Goal: Find specific page/section: Find specific page/section

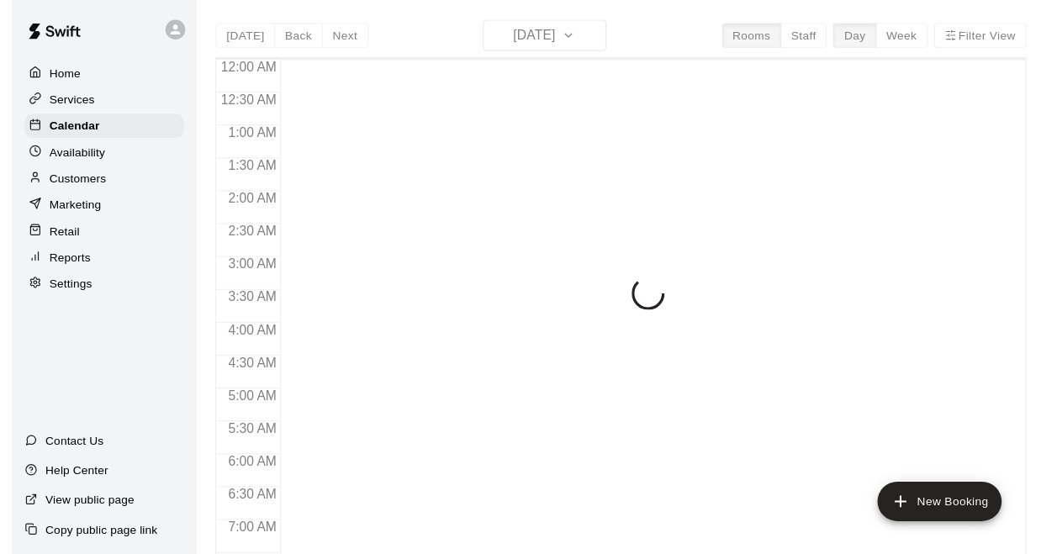
scroll to position [779, 0]
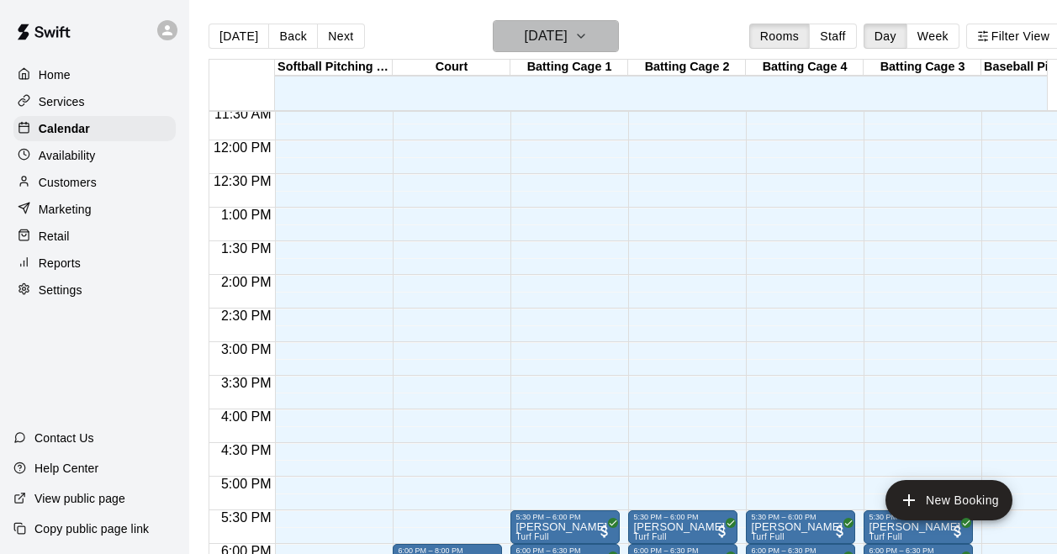
click at [565, 45] on h6 "[DATE]" at bounding box center [546, 36] width 43 height 24
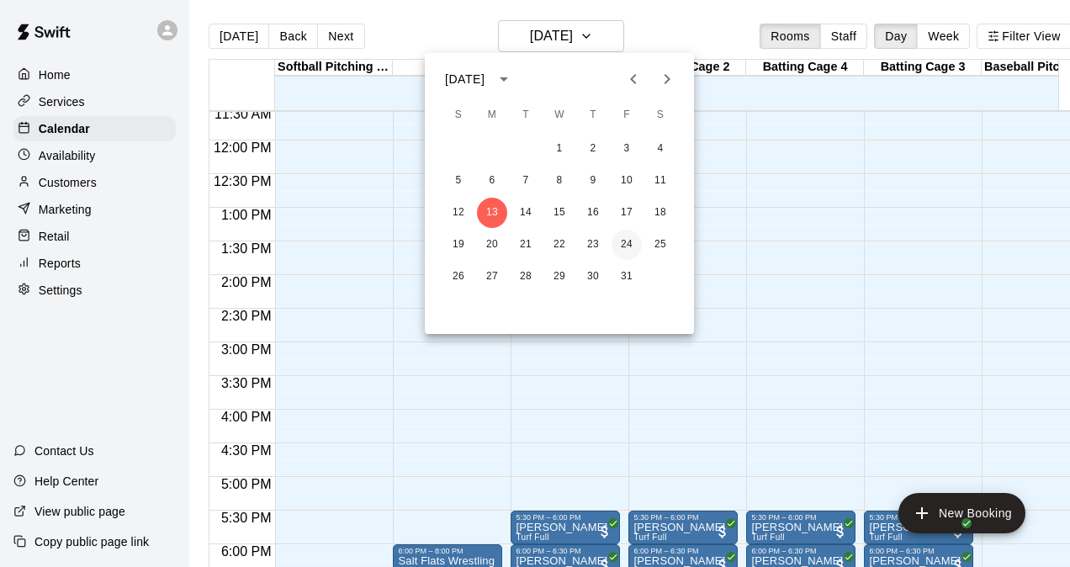
click at [632, 244] on button "24" at bounding box center [627, 245] width 30 height 30
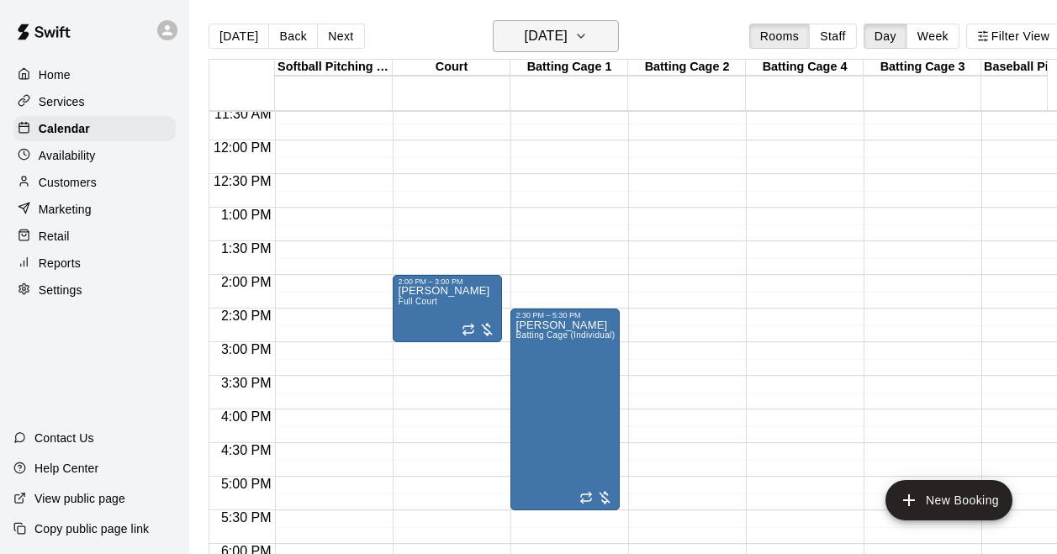
click at [566, 31] on h6 "[DATE]" at bounding box center [546, 36] width 43 height 24
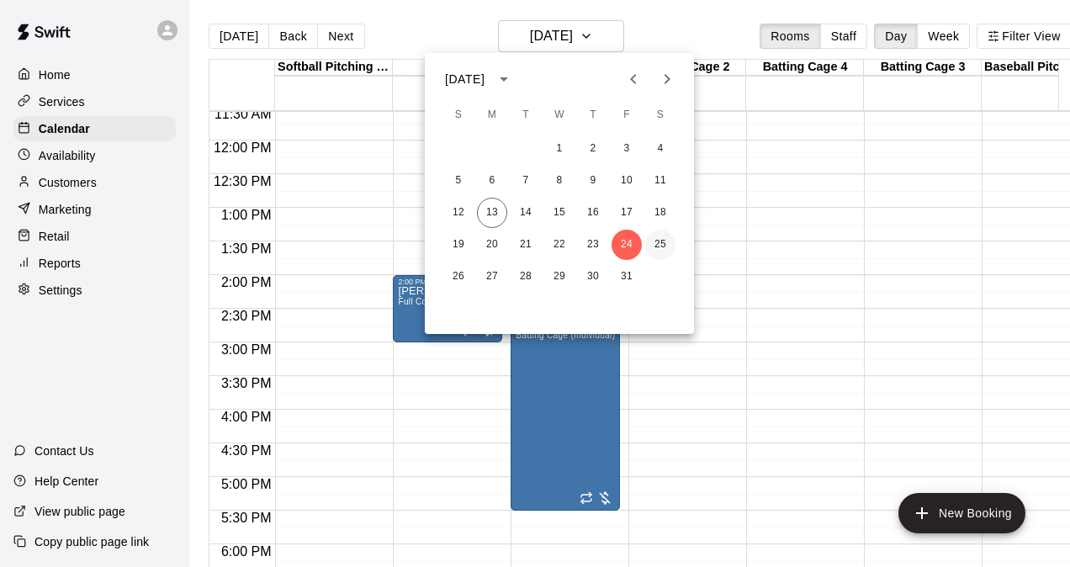
click at [665, 252] on button "25" at bounding box center [660, 245] width 30 height 30
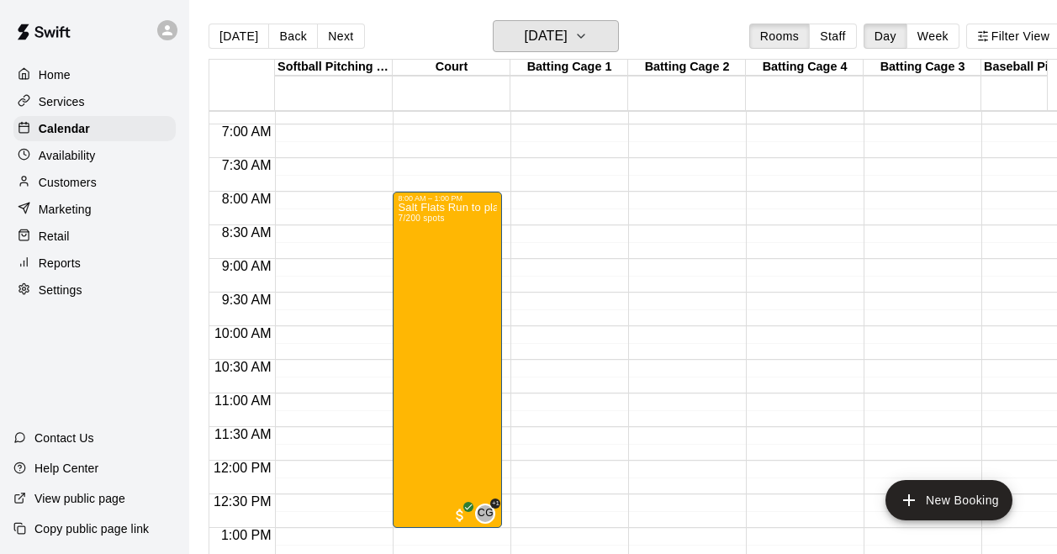
scroll to position [442, 0]
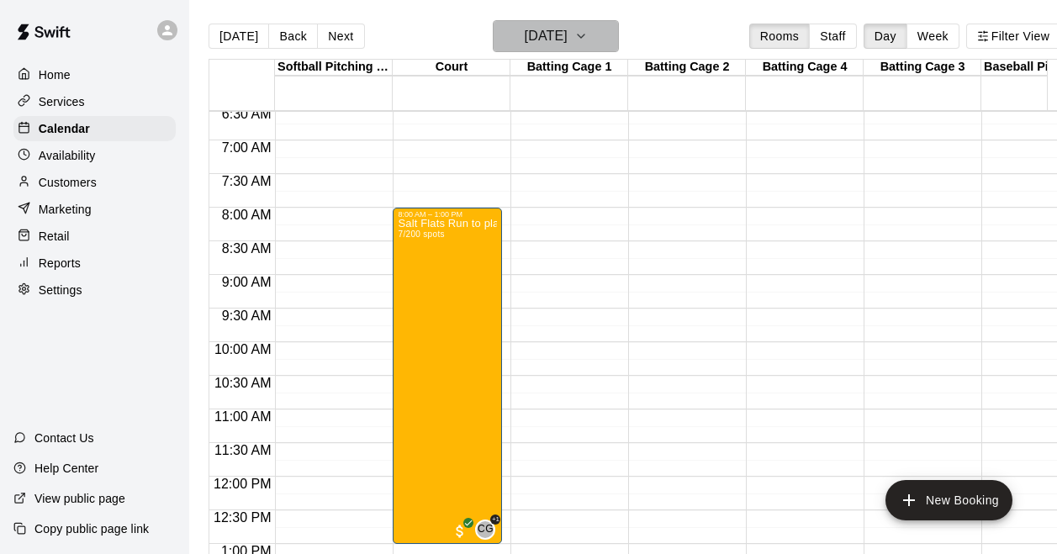
click at [568, 34] on h6 "[DATE]" at bounding box center [546, 36] width 43 height 24
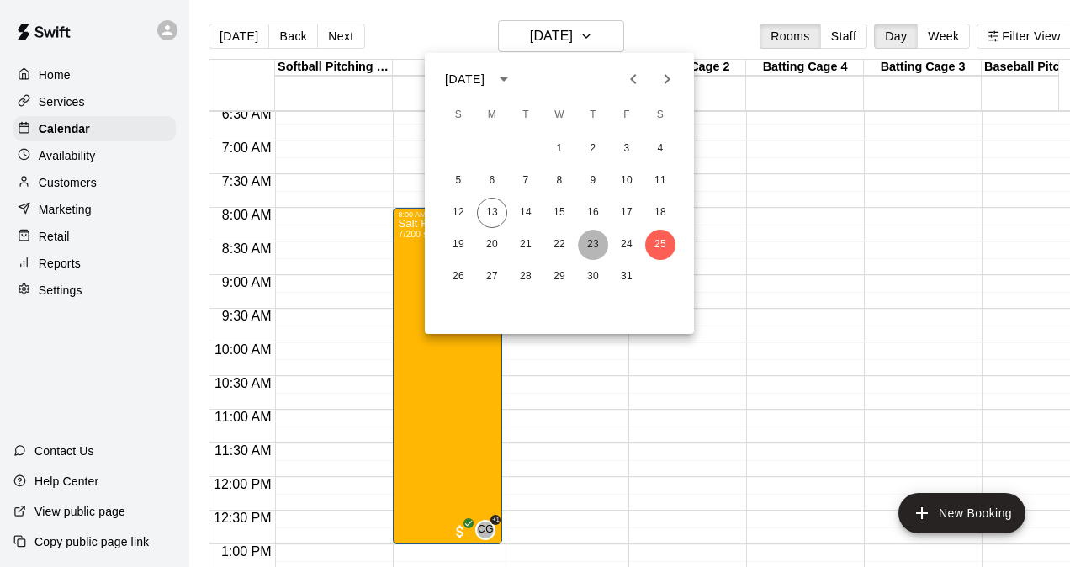
click at [589, 244] on button "23" at bounding box center [593, 245] width 30 height 30
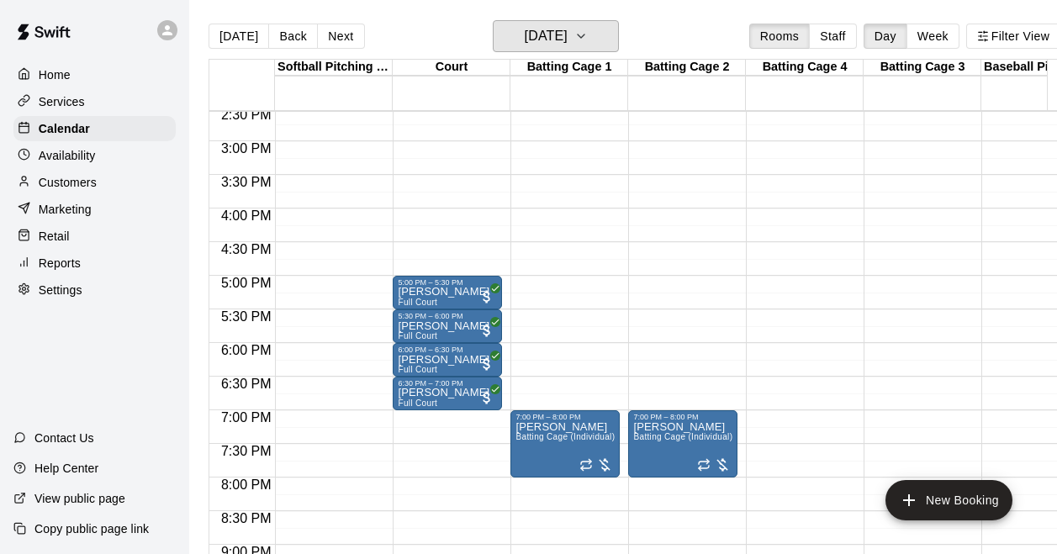
scroll to position [1031, 0]
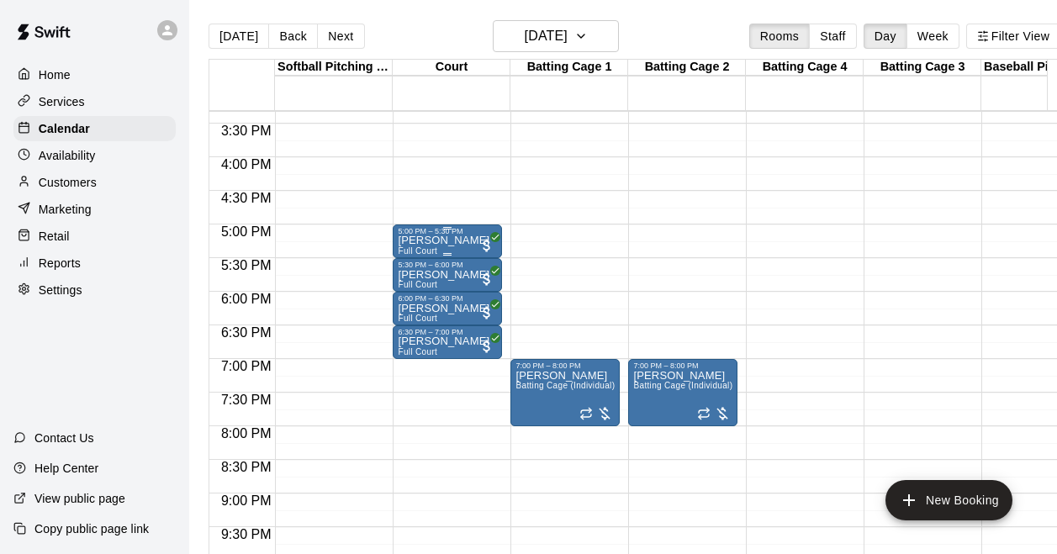
click at [432, 241] on p "[PERSON_NAME]" at bounding box center [444, 241] width 92 height 0
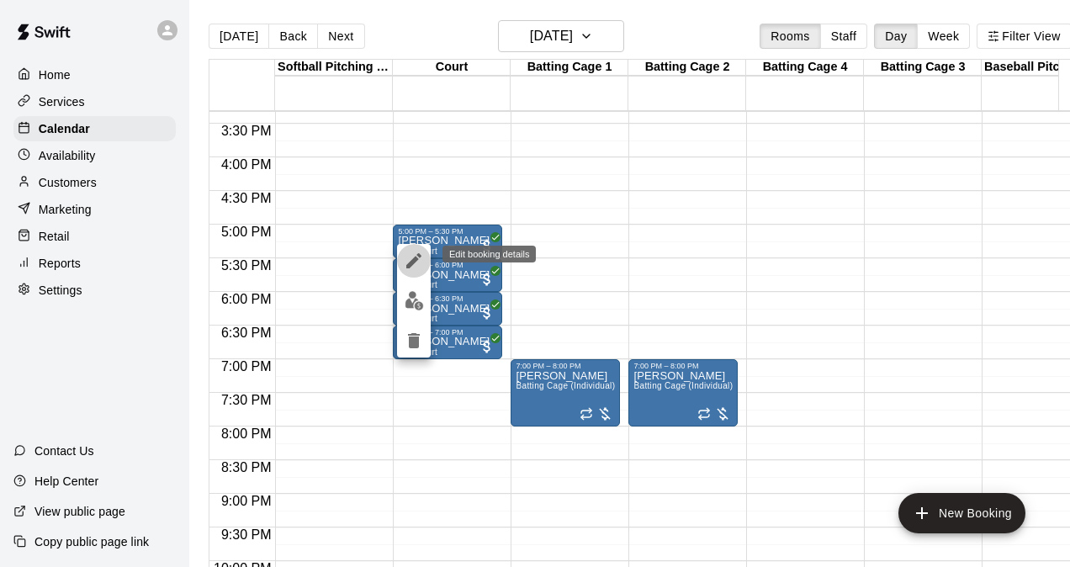
click at [406, 257] on icon "edit" at bounding box center [414, 261] width 20 height 20
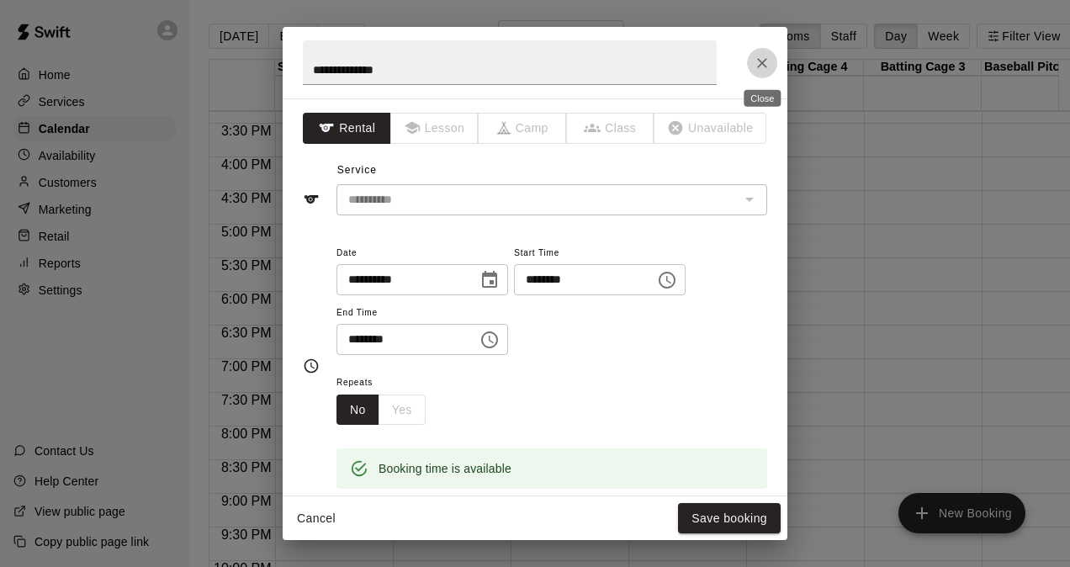
click at [755, 55] on icon "Close" at bounding box center [762, 63] width 17 height 17
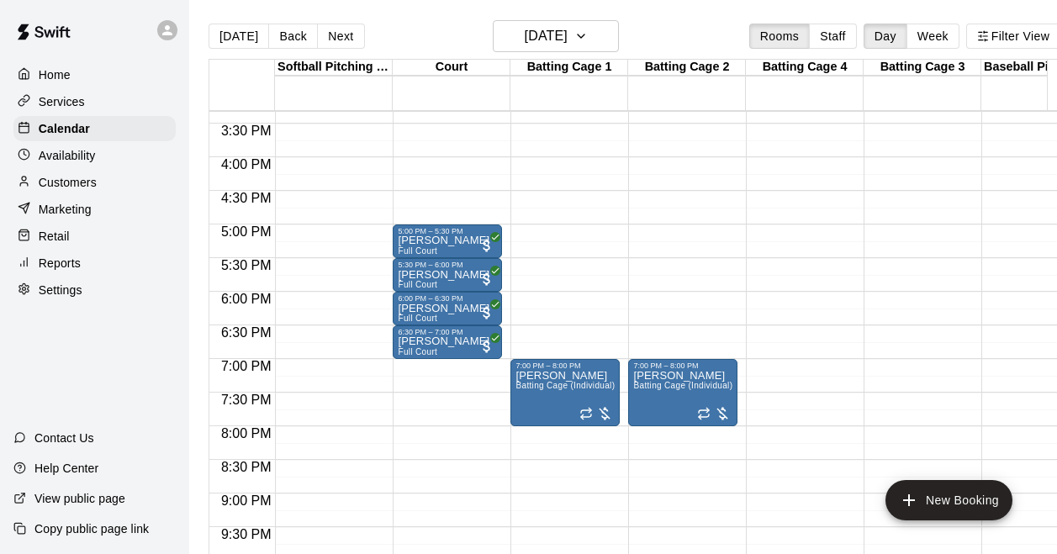
click at [109, 179] on div "Customers" at bounding box center [94, 182] width 162 height 25
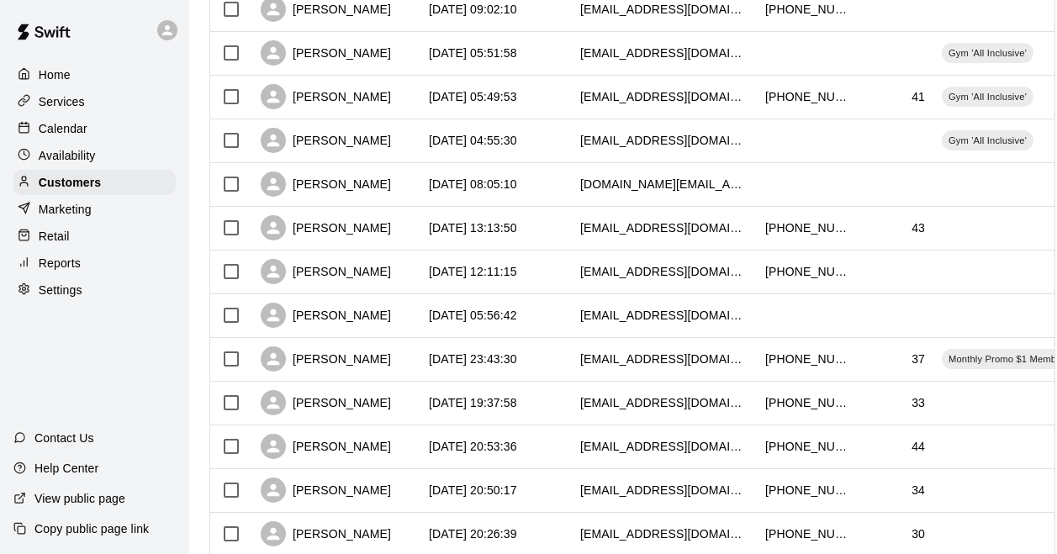
scroll to position [505, 0]
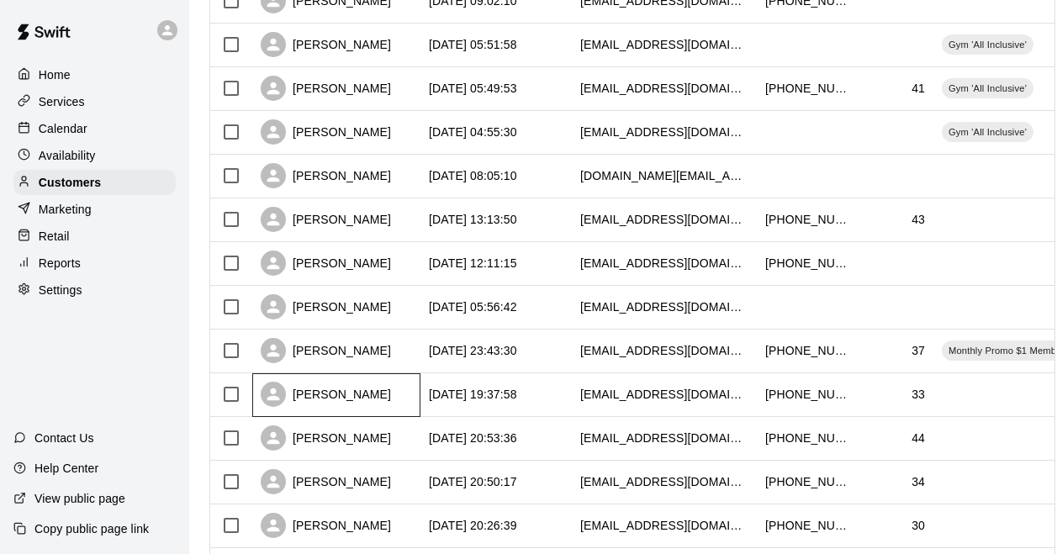
click at [361, 391] on div "[PERSON_NAME]" at bounding box center [326, 394] width 130 height 25
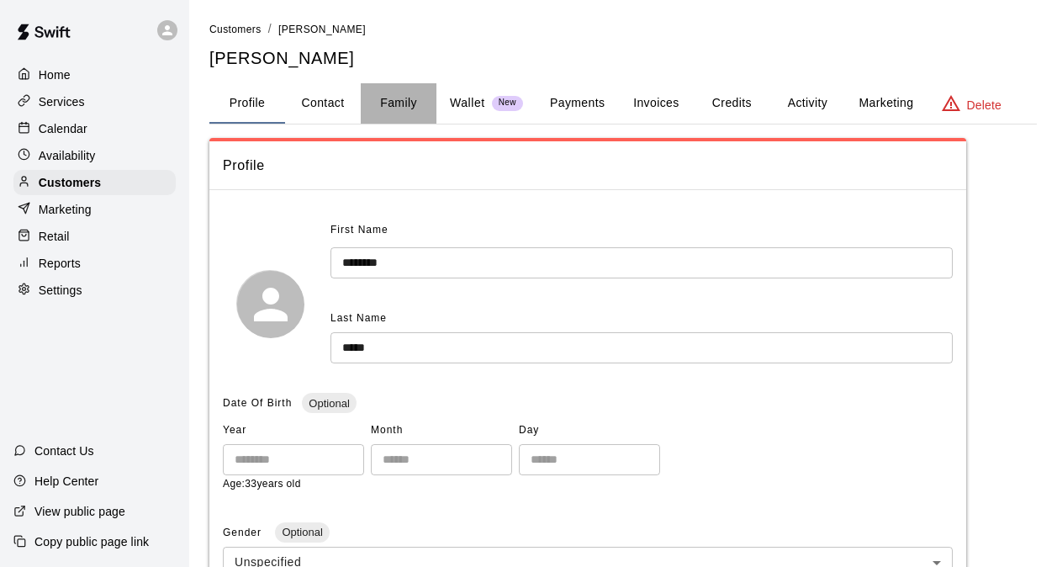
click at [404, 106] on button "Family" at bounding box center [399, 103] width 76 height 40
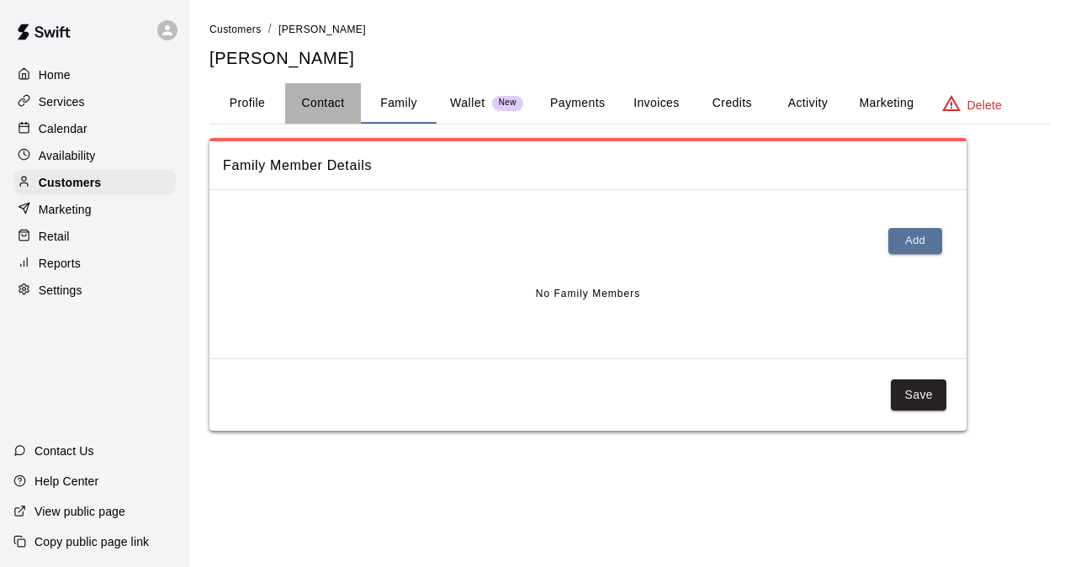
click at [326, 103] on button "Contact" at bounding box center [323, 103] width 76 height 40
select select "**"
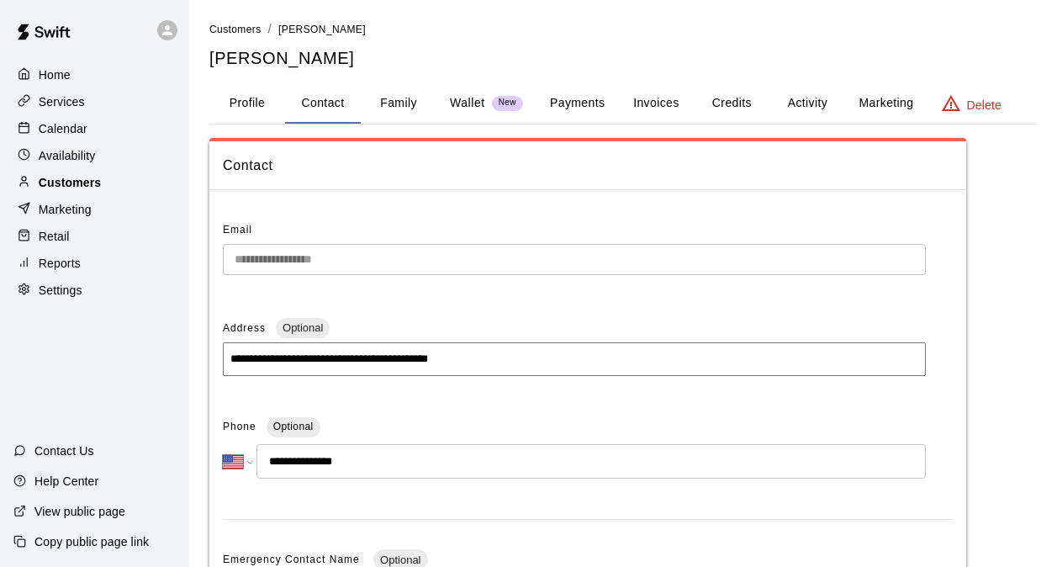
click at [81, 184] on p "Customers" at bounding box center [70, 182] width 62 height 17
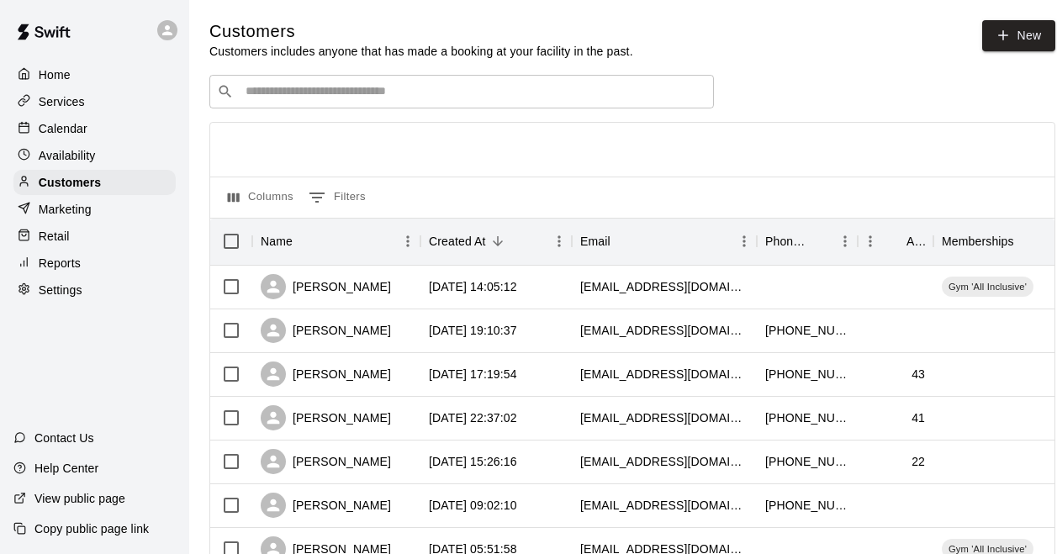
click at [66, 135] on p "Calendar" at bounding box center [63, 128] width 49 height 17
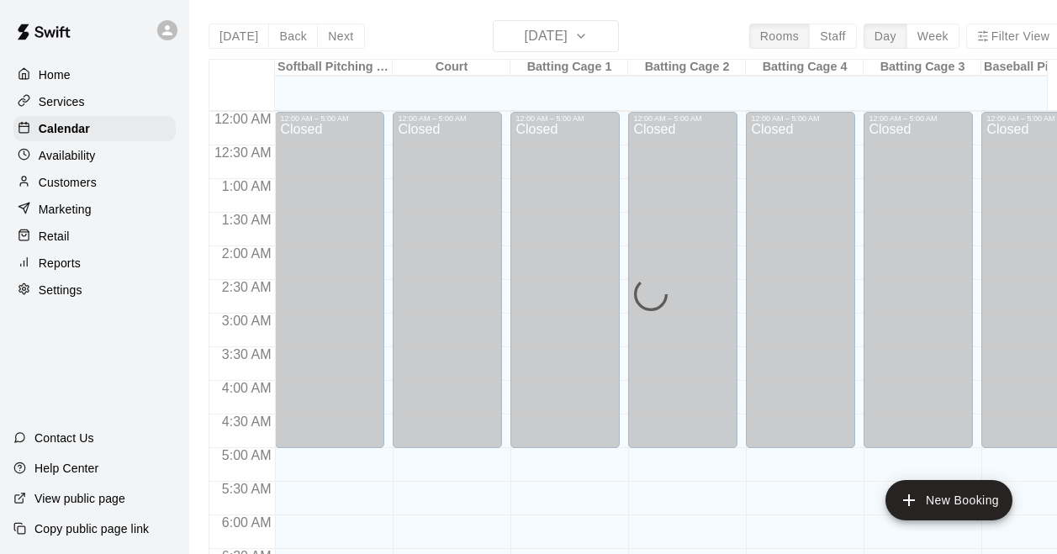
scroll to position [782, 0]
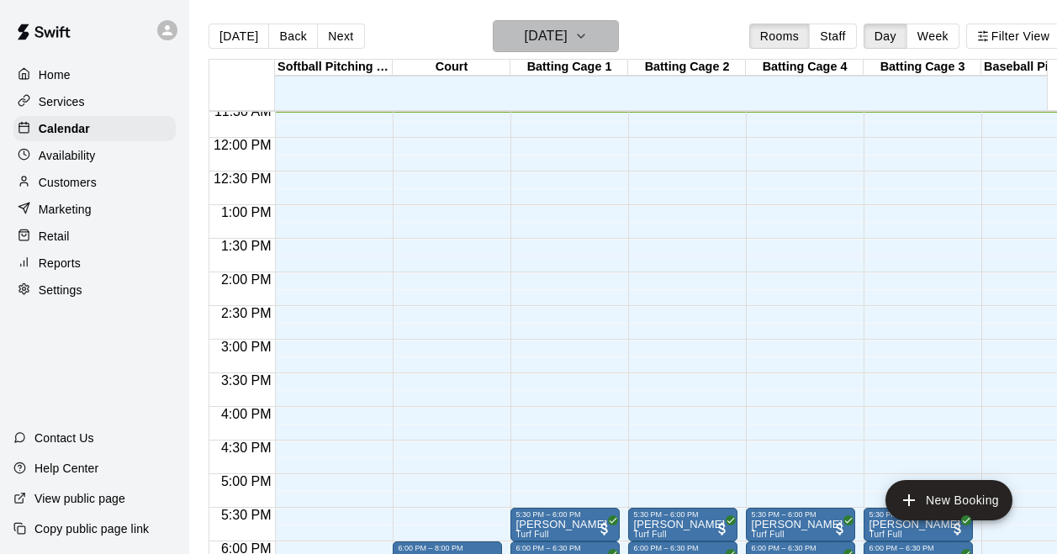
click at [552, 33] on h6 "[DATE]" at bounding box center [546, 36] width 43 height 24
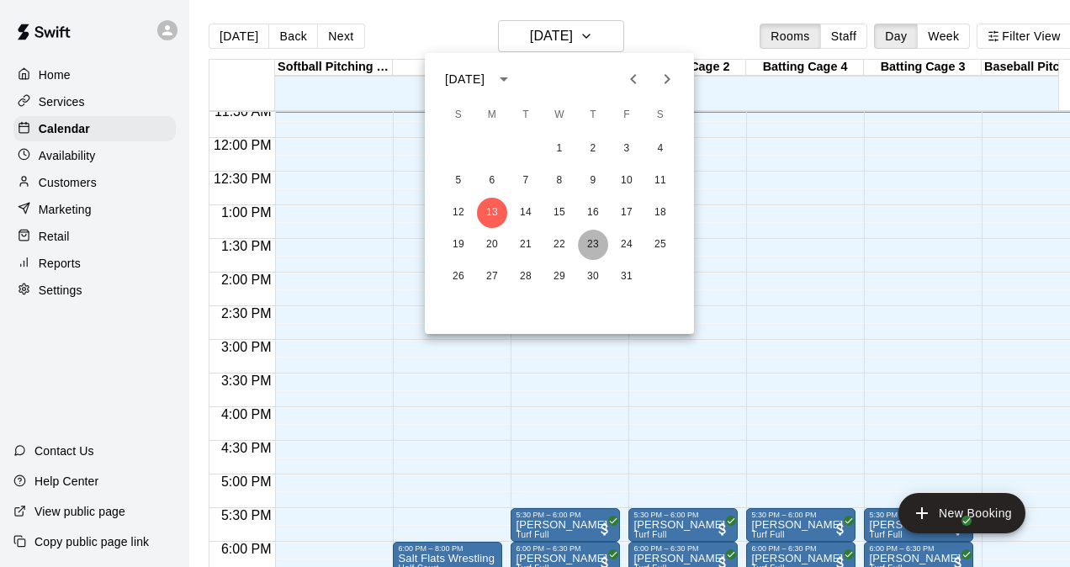
click at [589, 244] on button "23" at bounding box center [593, 245] width 30 height 30
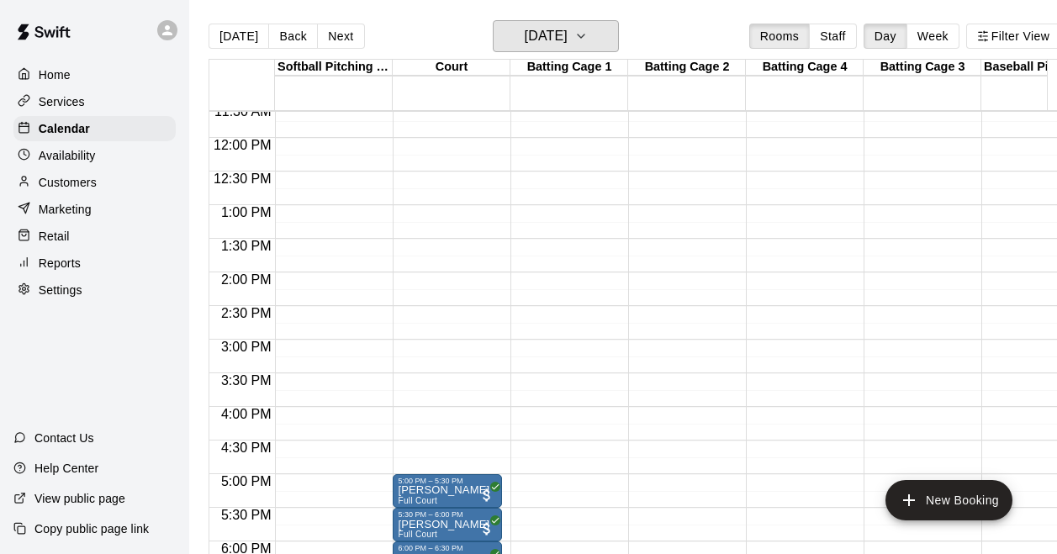
scroll to position [950, 0]
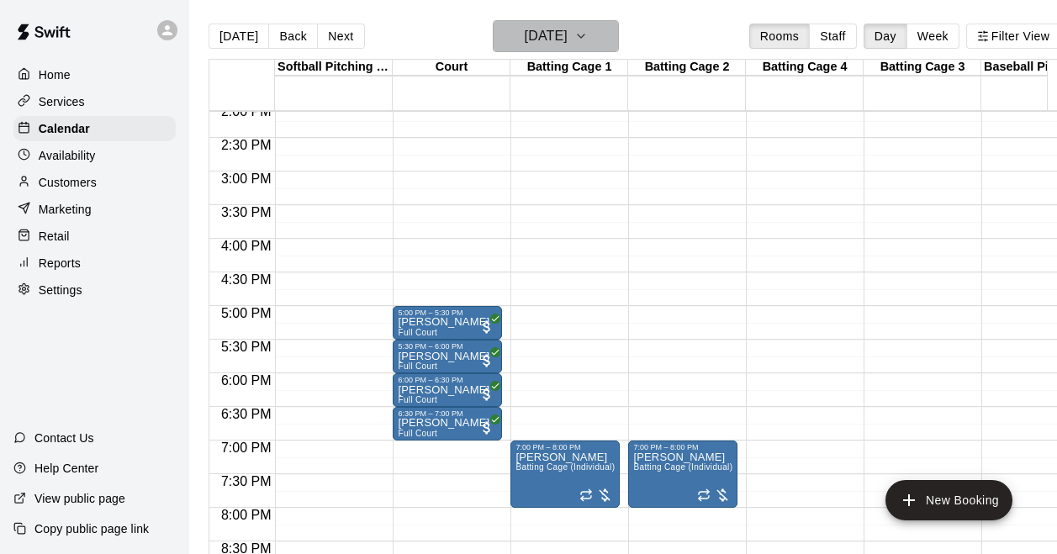
click at [545, 38] on h6 "[DATE]" at bounding box center [546, 36] width 43 height 24
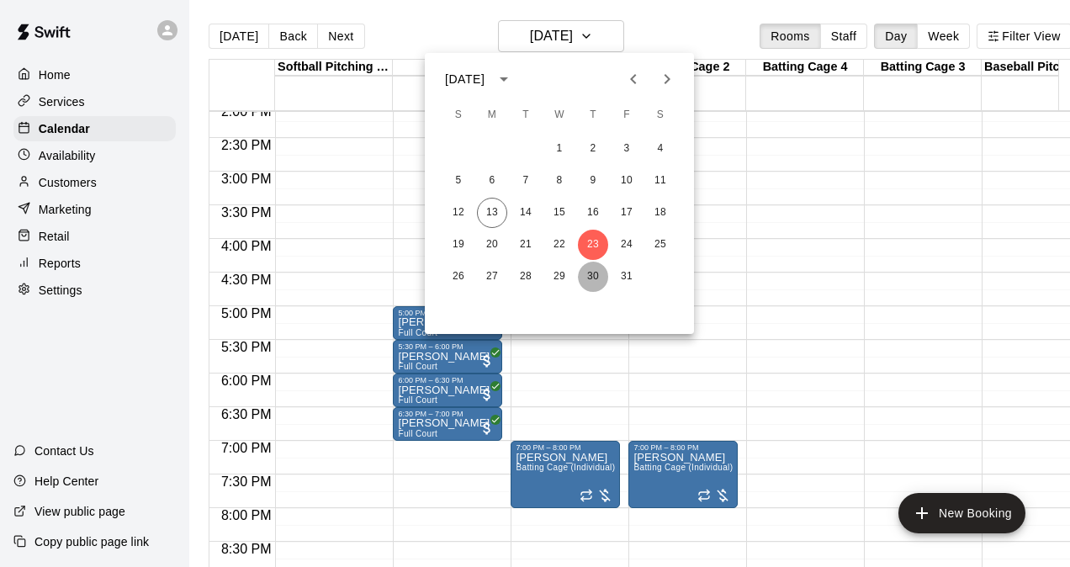
click at [589, 274] on button "30" at bounding box center [593, 277] width 30 height 30
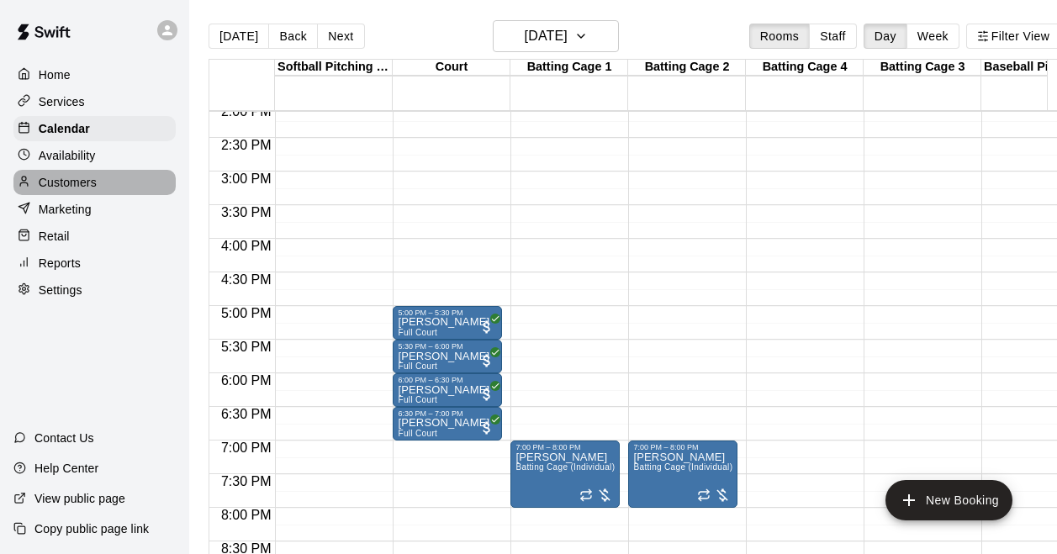
click at [103, 188] on div "Customers" at bounding box center [94, 182] width 162 height 25
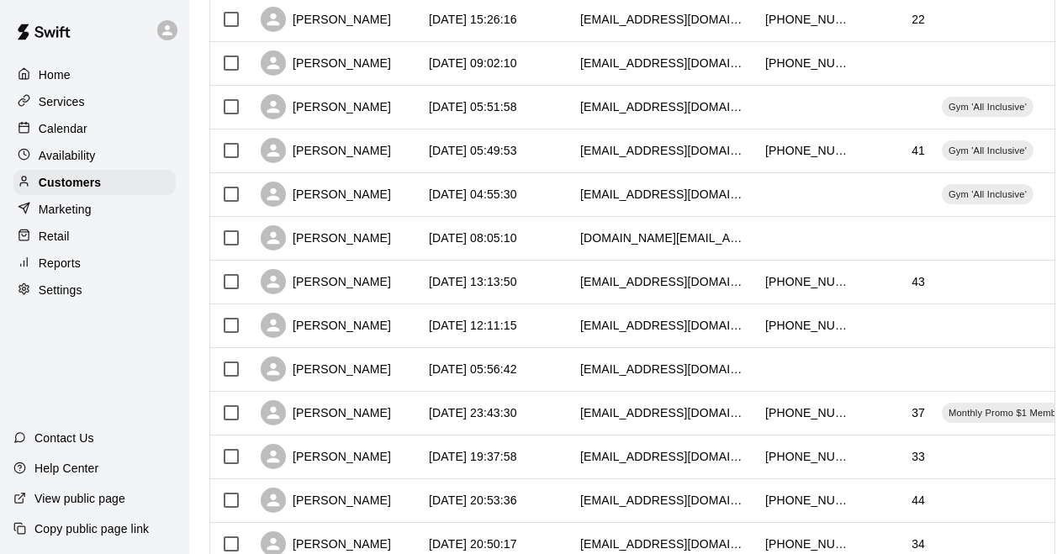
scroll to position [505, 0]
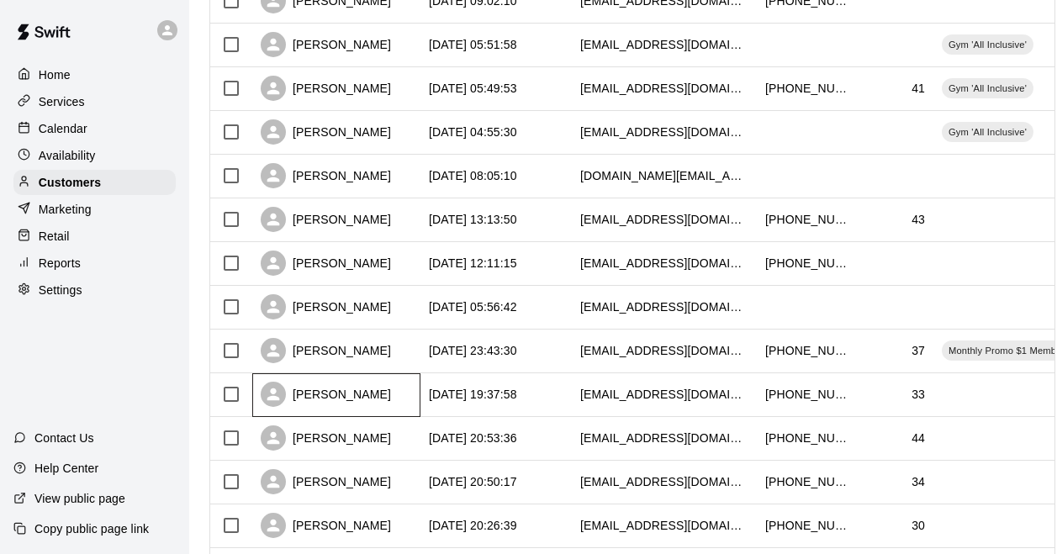
click at [399, 406] on div "[PERSON_NAME]" at bounding box center [336, 396] width 168 height 44
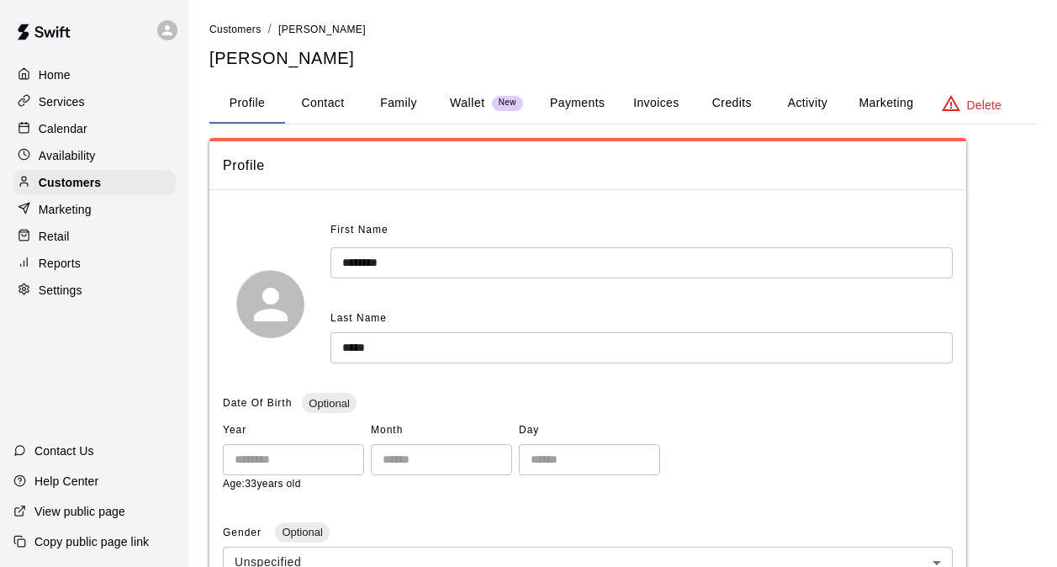
click at [604, 96] on button "Payments" at bounding box center [578, 103] width 82 height 40
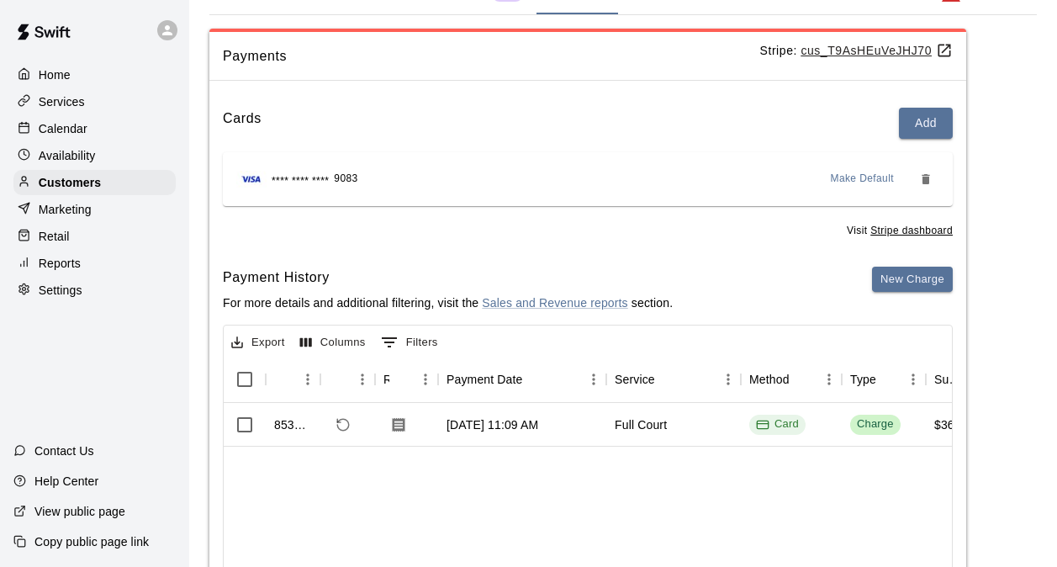
scroll to position [252, 0]
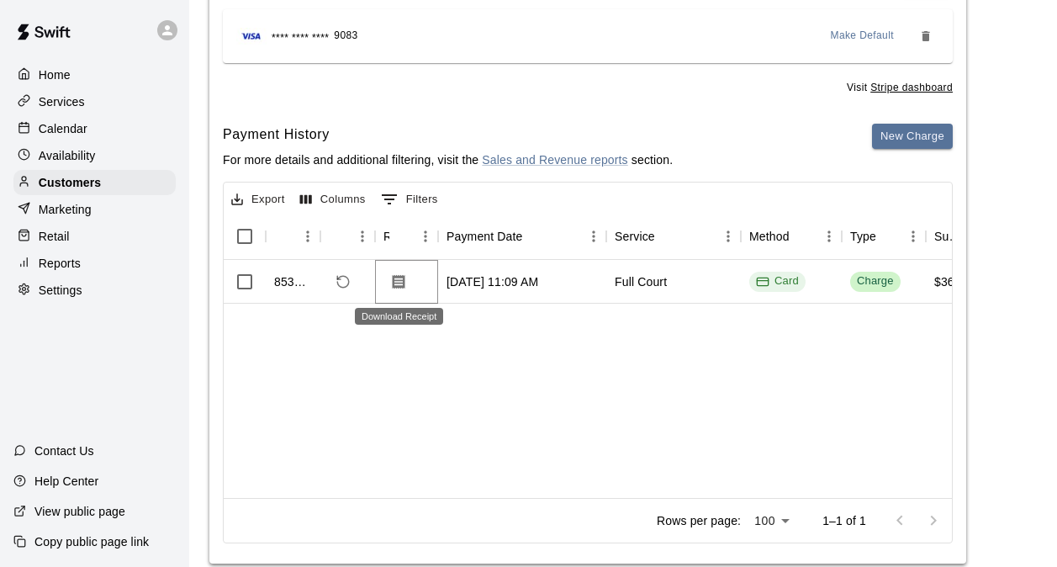
click at [399, 276] on icon "Download Receipt" at bounding box center [399, 281] width 13 height 14
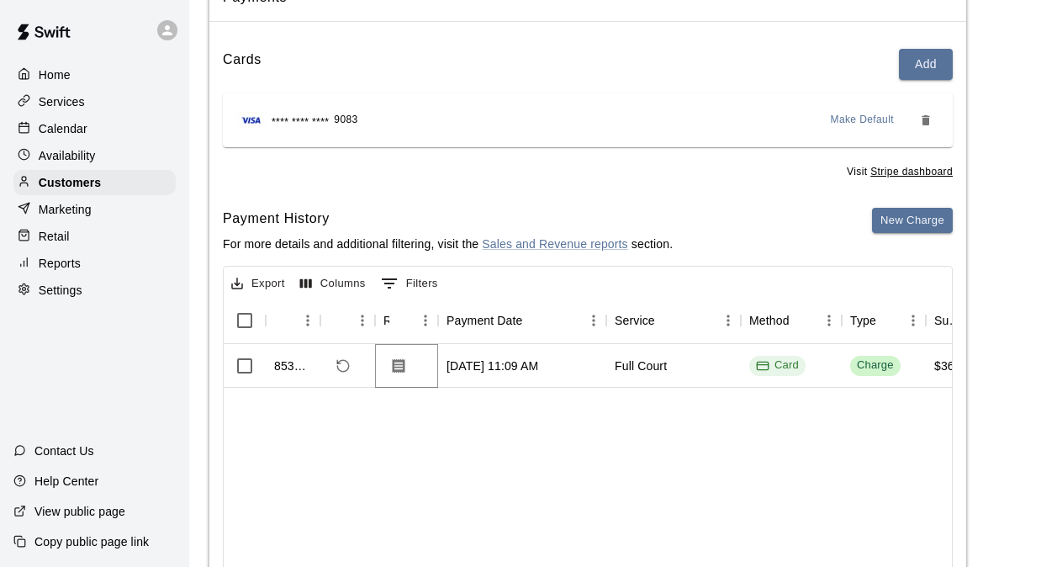
scroll to position [84, 0]
